Goal: Transaction & Acquisition: Subscribe to service/newsletter

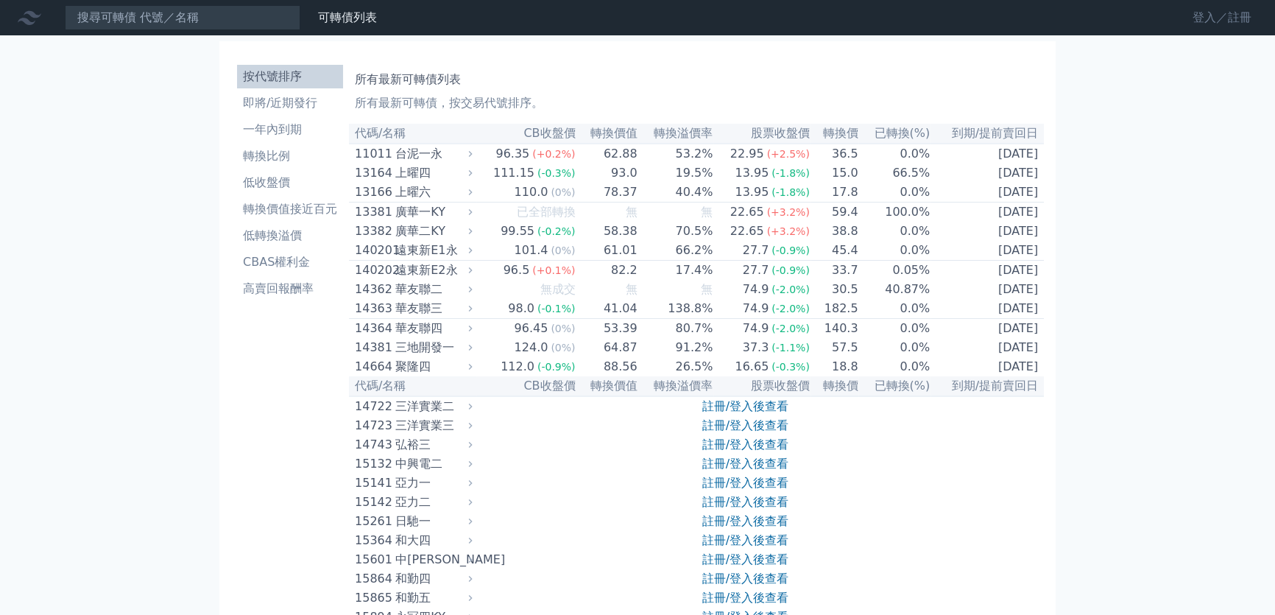
click at [1203, 20] on link "登入／註冊" at bounding box center [1222, 18] width 82 height 24
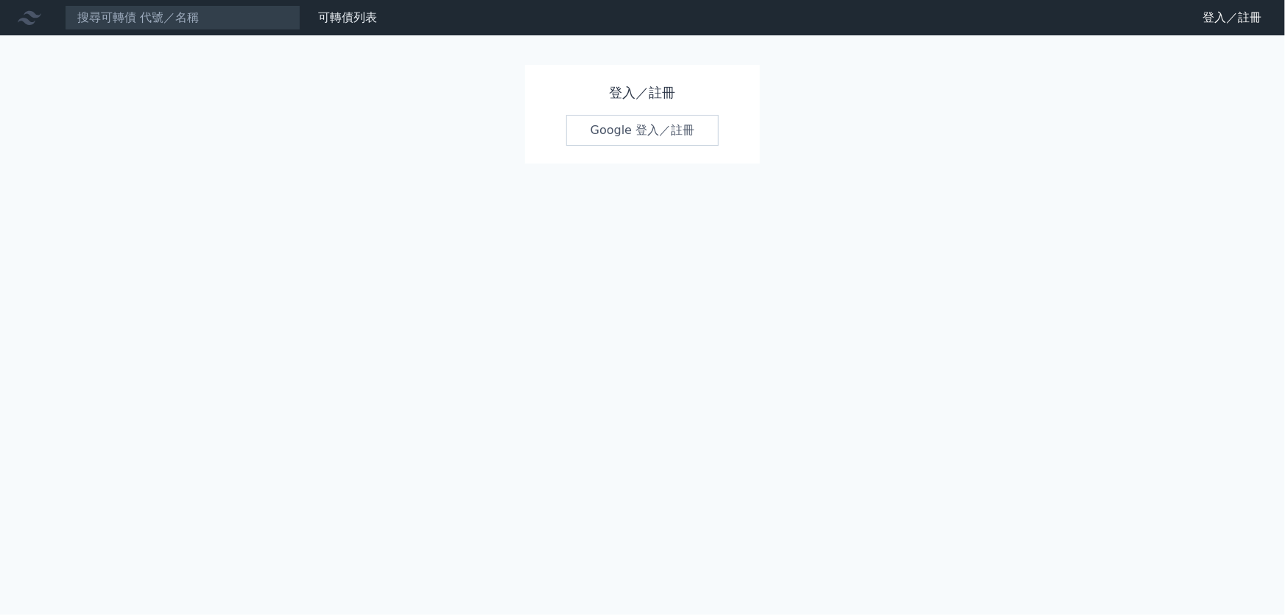
click at [648, 133] on link "Google 登入／註冊" at bounding box center [642, 130] width 153 height 31
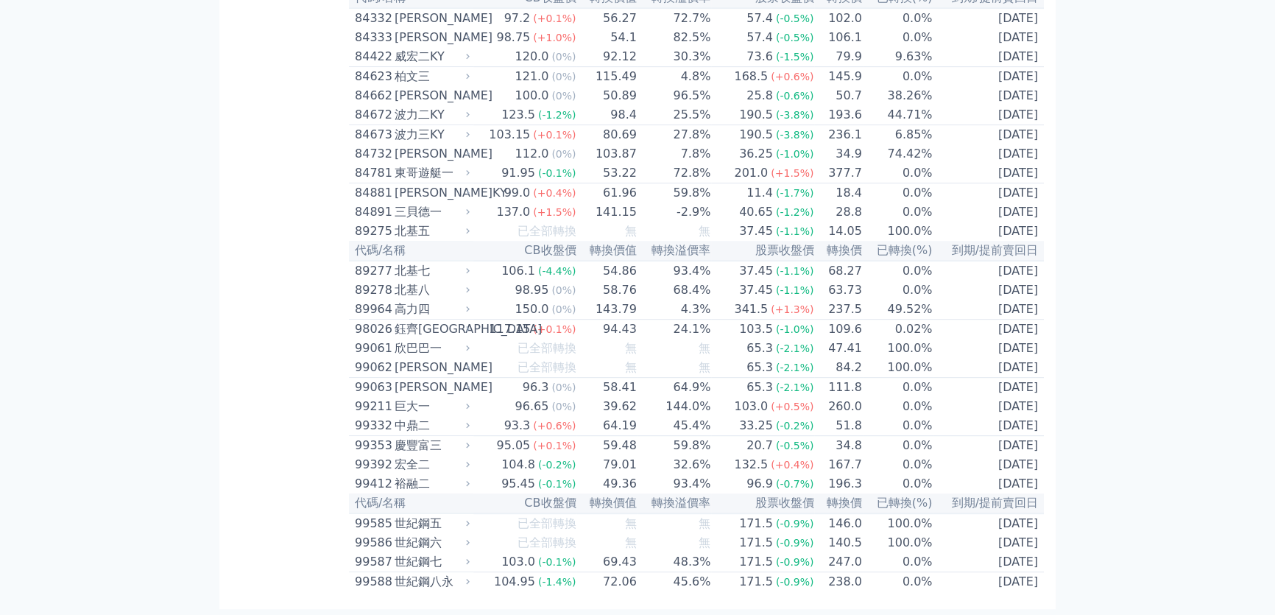
scroll to position [8585, 0]
drag, startPoint x: 357, startPoint y: 135, endPoint x: 1069, endPoint y: 596, distance: 848.0
copy table
